Goal: Use online tool/utility: Utilize a website feature to perform a specific function

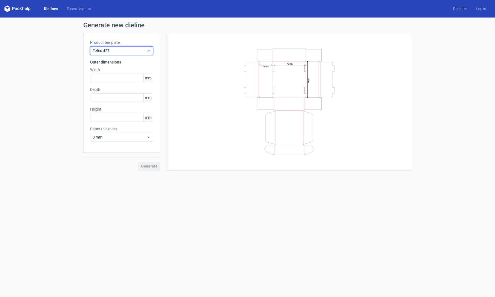
click at [148, 50] on icon at bounding box center [149, 51] width 4 height 4
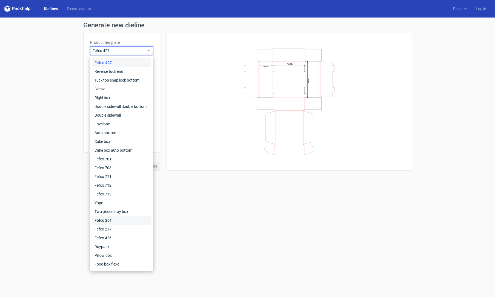
click at [110, 220] on div "Fefco 201" at bounding box center [121, 220] width 59 height 9
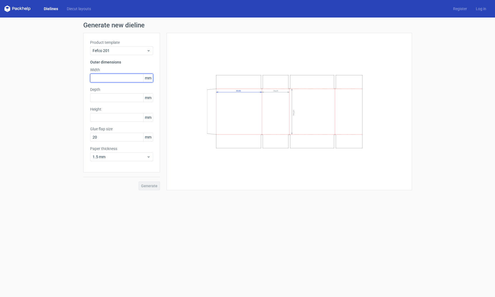
click at [102, 75] on input "text" at bounding box center [121, 78] width 63 height 9
type input "500"
click at [102, 98] on input "text" at bounding box center [121, 97] width 63 height 9
type input "300"
click at [111, 117] on input "text" at bounding box center [121, 117] width 63 height 9
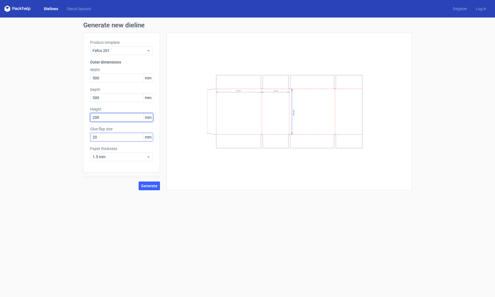
type input "200"
click at [93, 137] on input "20" at bounding box center [121, 137] width 63 height 9
type input "03"
click at [149, 157] on icon at bounding box center [149, 157] width 4 height 4
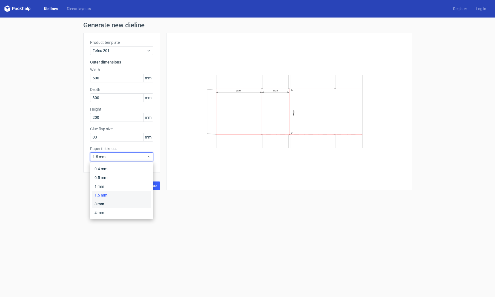
click at [102, 203] on div "3 mm" at bounding box center [121, 204] width 59 height 9
